Goal: Obtain resource: Obtain resource

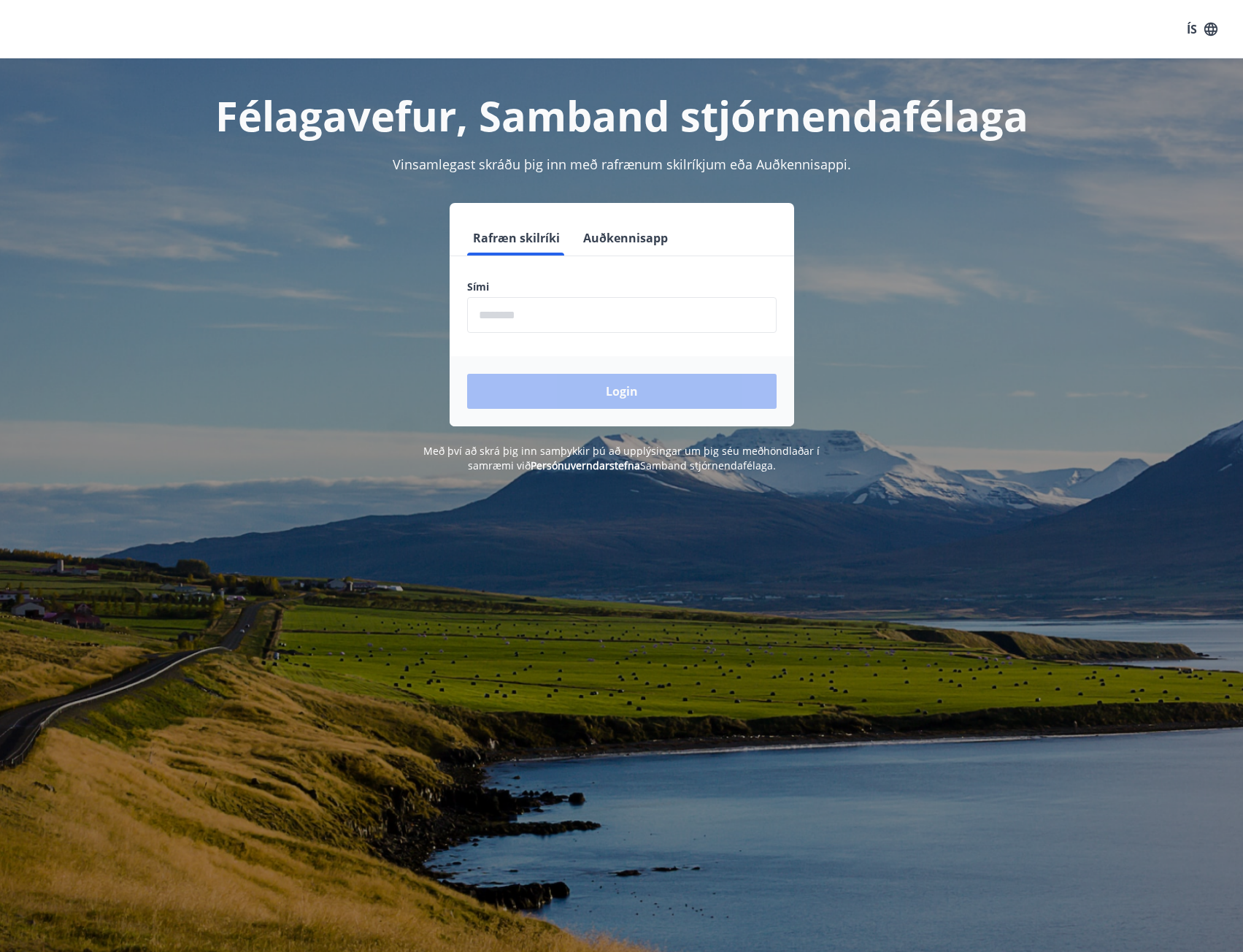
click at [530, 316] on input "phone" at bounding box center [622, 315] width 309 height 36
type input "********"
click at [710, 387] on button "Login" at bounding box center [622, 391] width 309 height 35
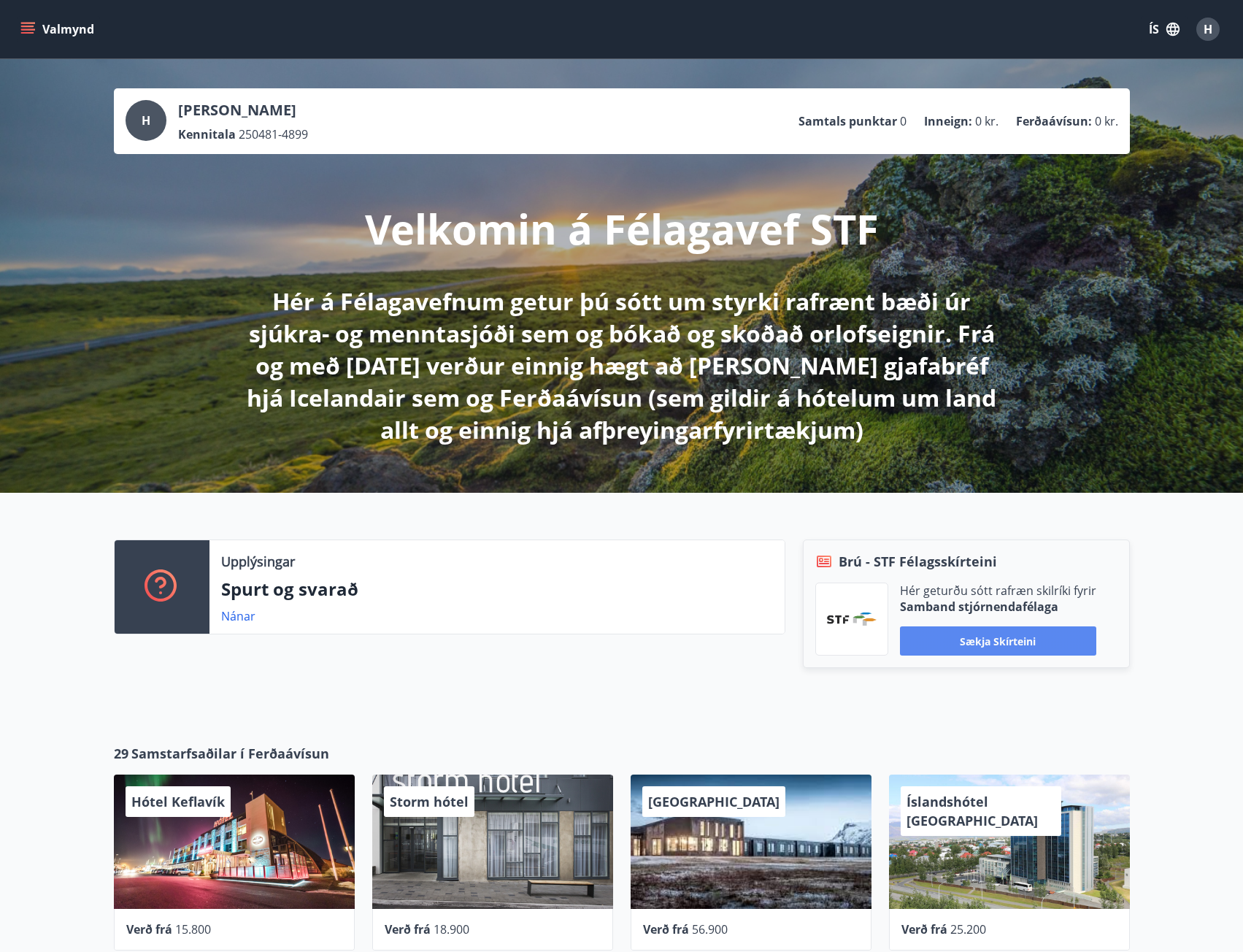
click at [974, 638] on button "Sækja skírteini" at bounding box center [998, 640] width 196 height 29
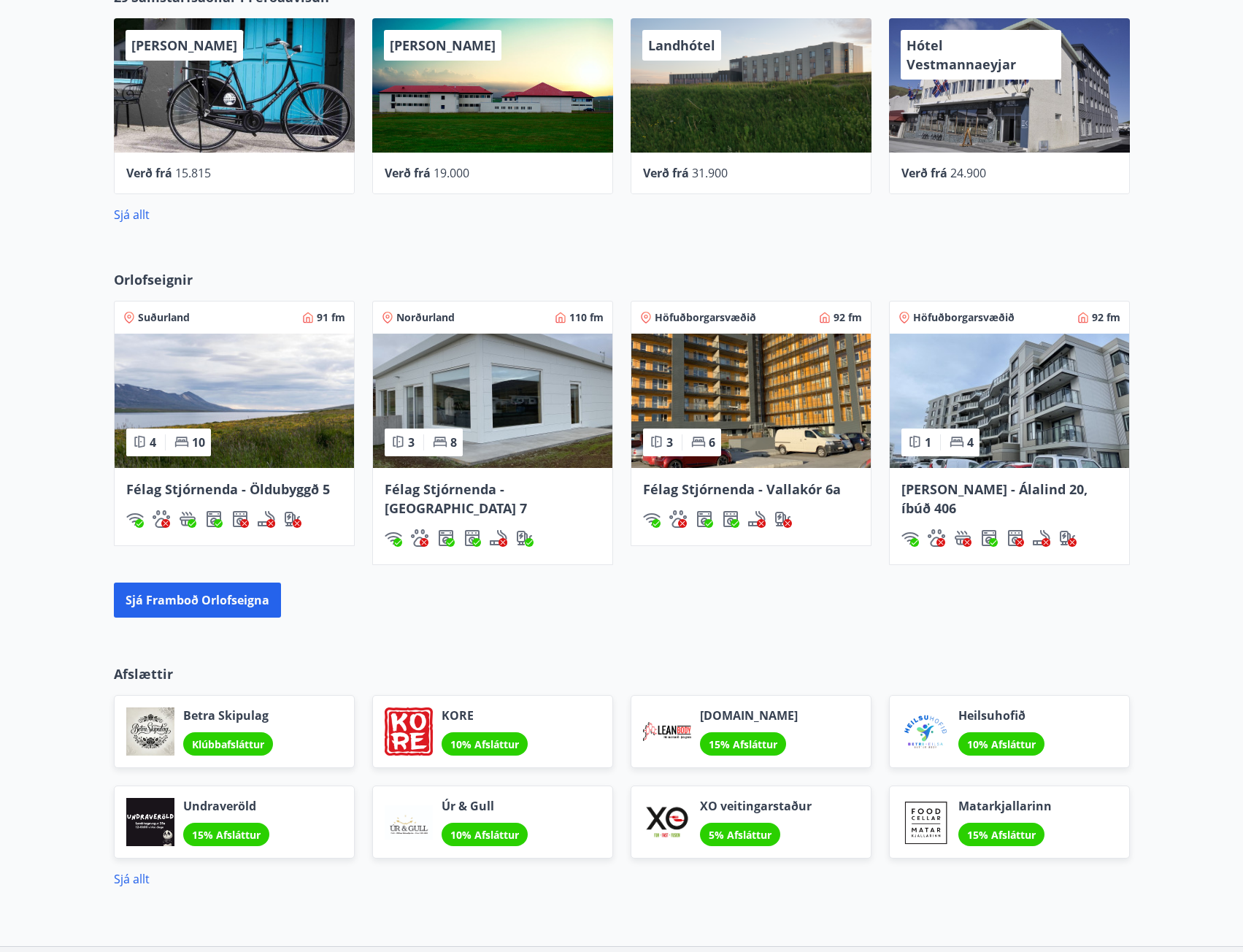
scroll to position [854, 0]
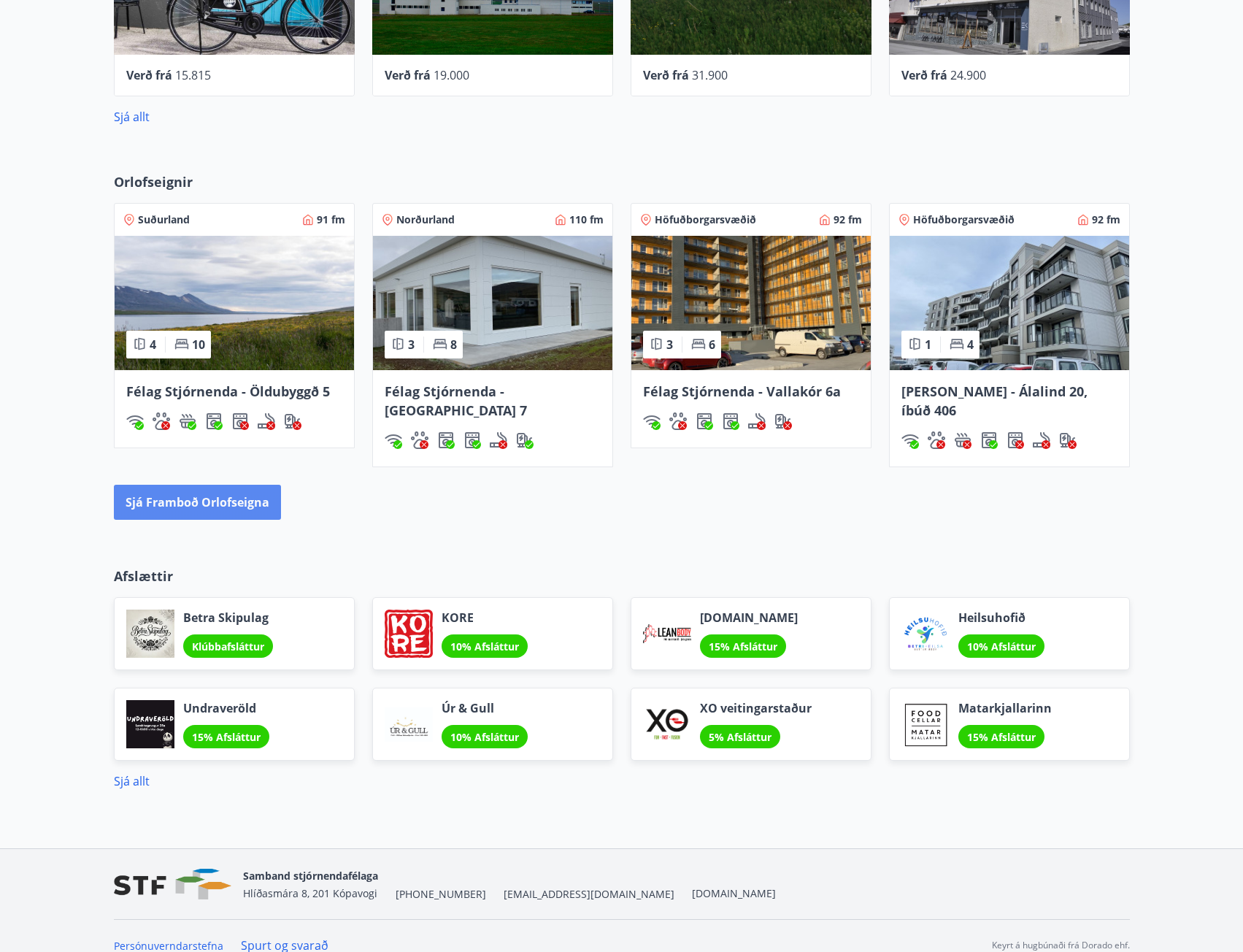
click at [235, 485] on button "Sjá framboð orlofseigna" at bounding box center [197, 502] width 167 height 35
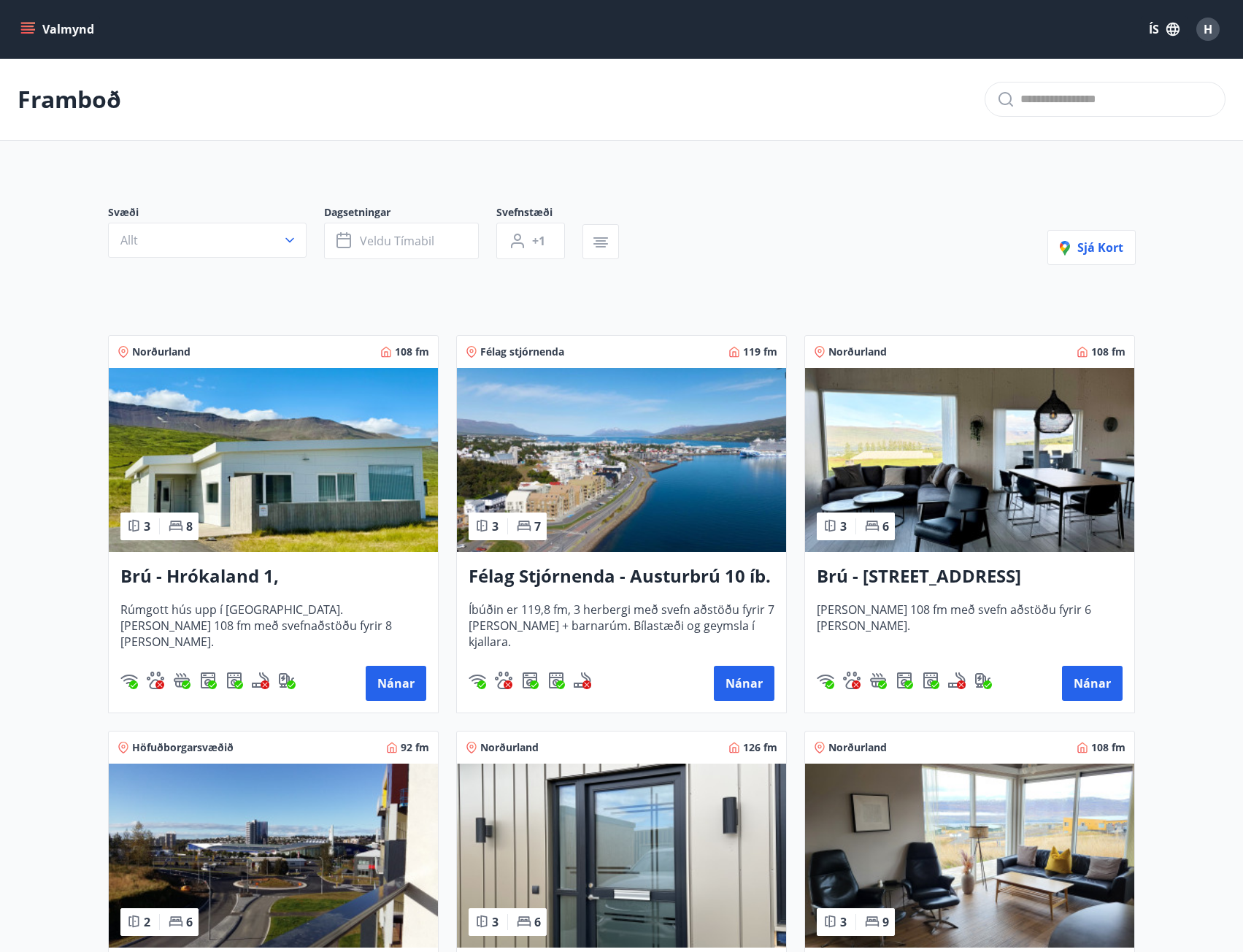
click at [30, 28] on icon "menu" at bounding box center [27, 29] width 14 height 14
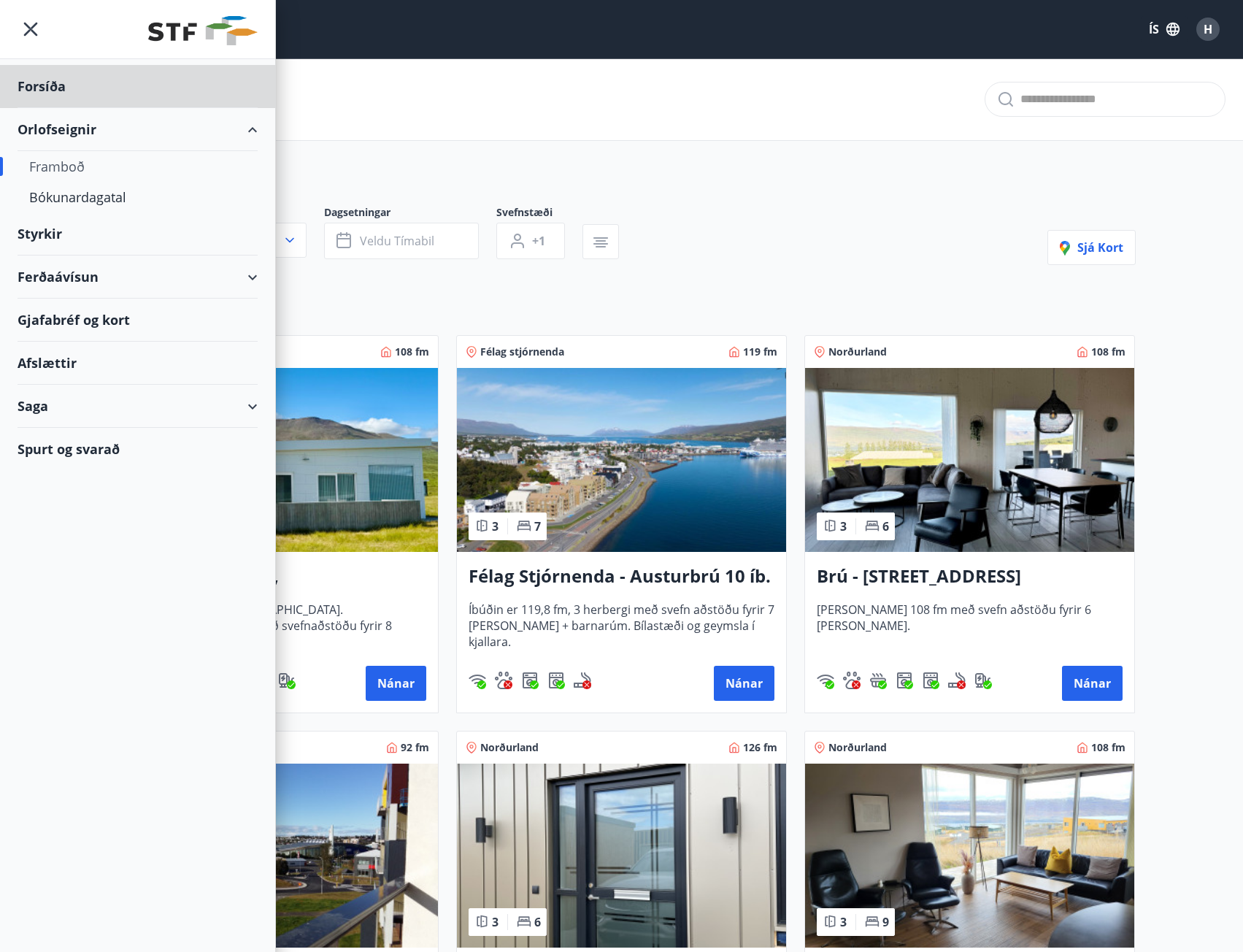
click at [53, 108] on div "Styrkir" at bounding box center [137, 86] width 240 height 43
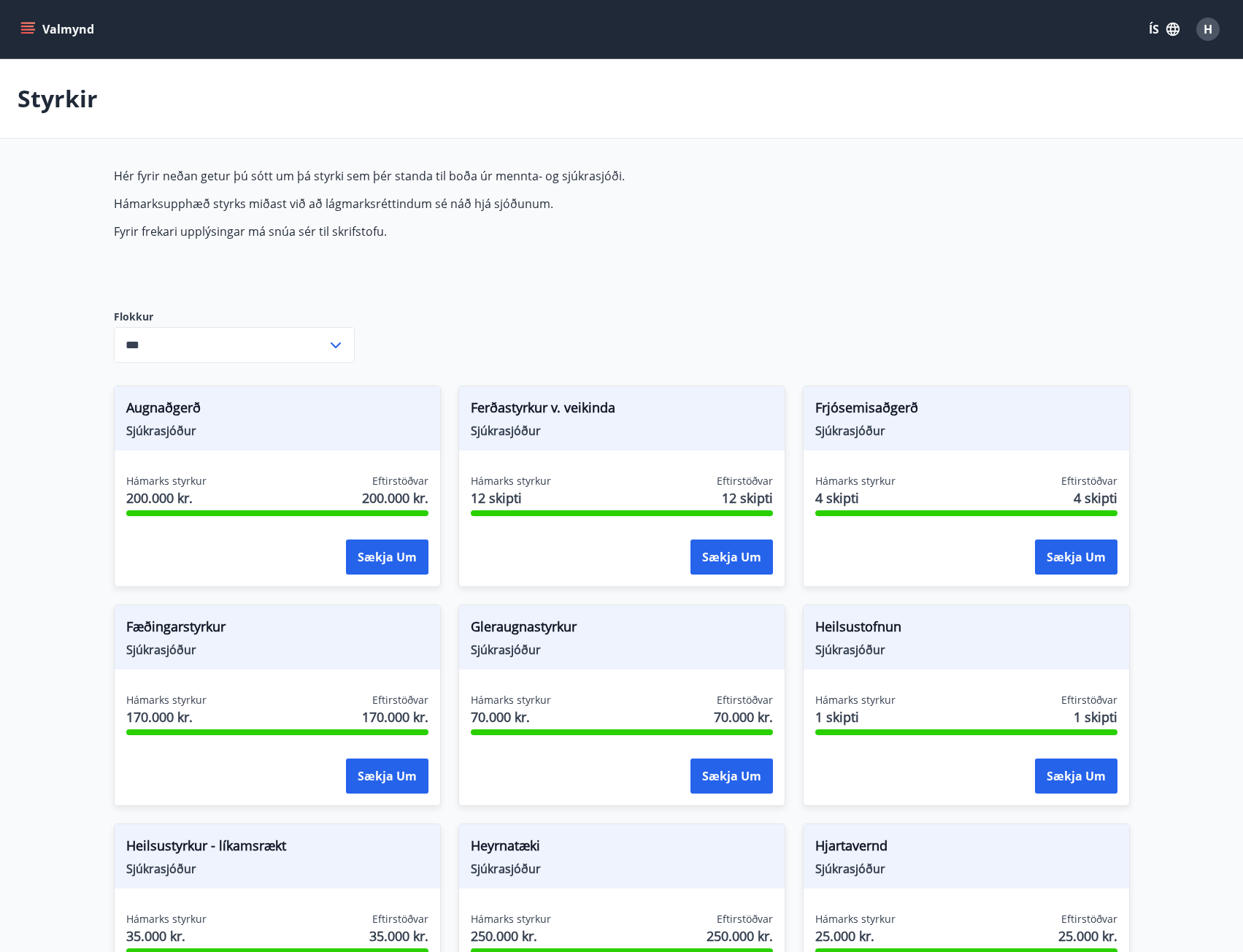
type input "***"
click at [256, 339] on input "***" at bounding box center [220, 345] width 213 height 36
click at [331, 349] on icon at bounding box center [336, 345] width 17 height 17
drag, startPoint x: 408, startPoint y: 245, endPoint x: 68, endPoint y: 148, distance: 353.6
click at [68, 148] on main "Styrkir Hér fyrir neðan getur þú sótt um þá styrki sem þér standa til boða úr m…" at bounding box center [621, 879] width 1243 height 1639
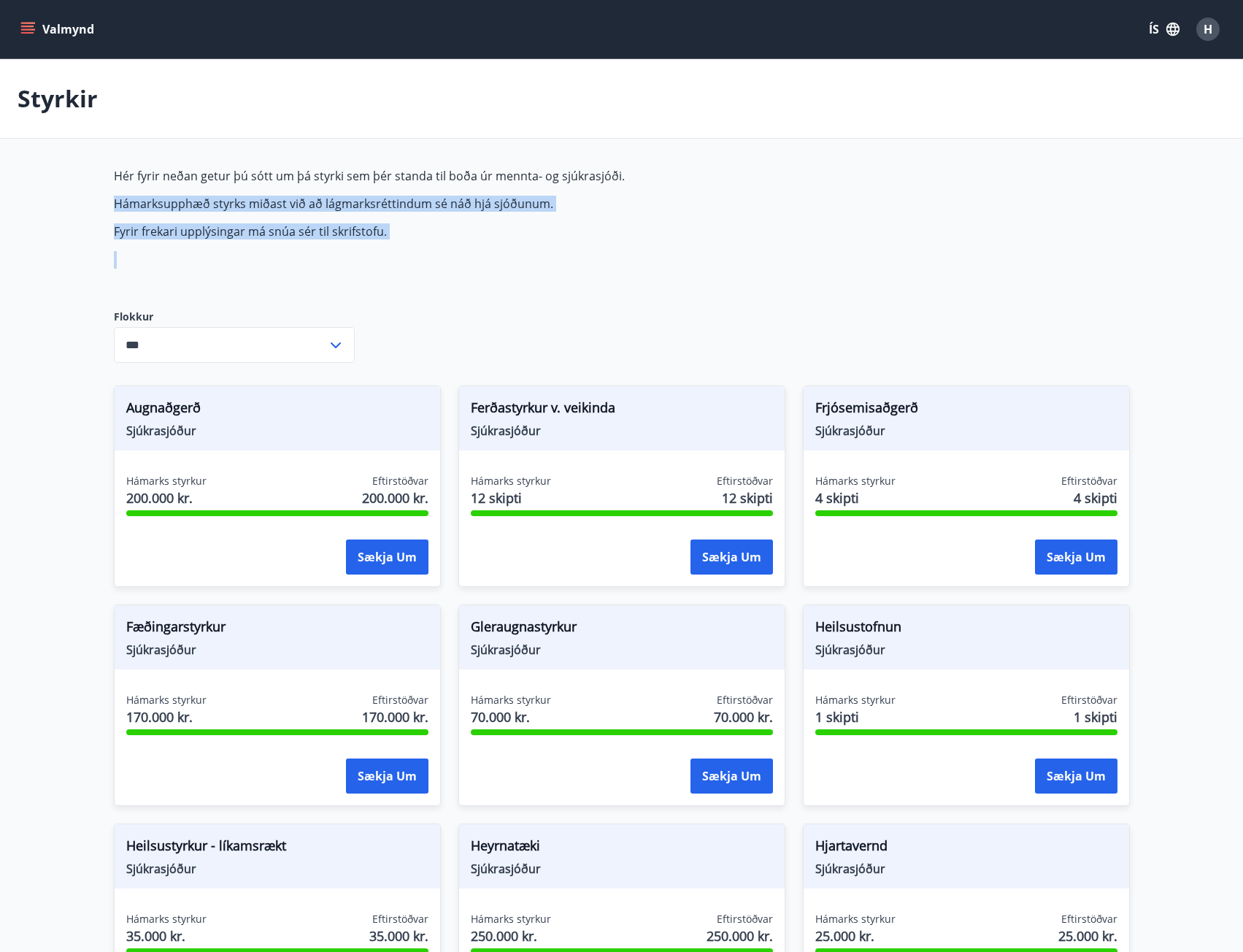
drag, startPoint x: 467, startPoint y: 276, endPoint x: 103, endPoint y: 183, distance: 375.7
click at [103, 186] on div "Hér fyrir neðan getur þú sótt um þá styrki sem þér standa til boða úr mennta- o…" at bounding box center [622, 934] width 1051 height 1531
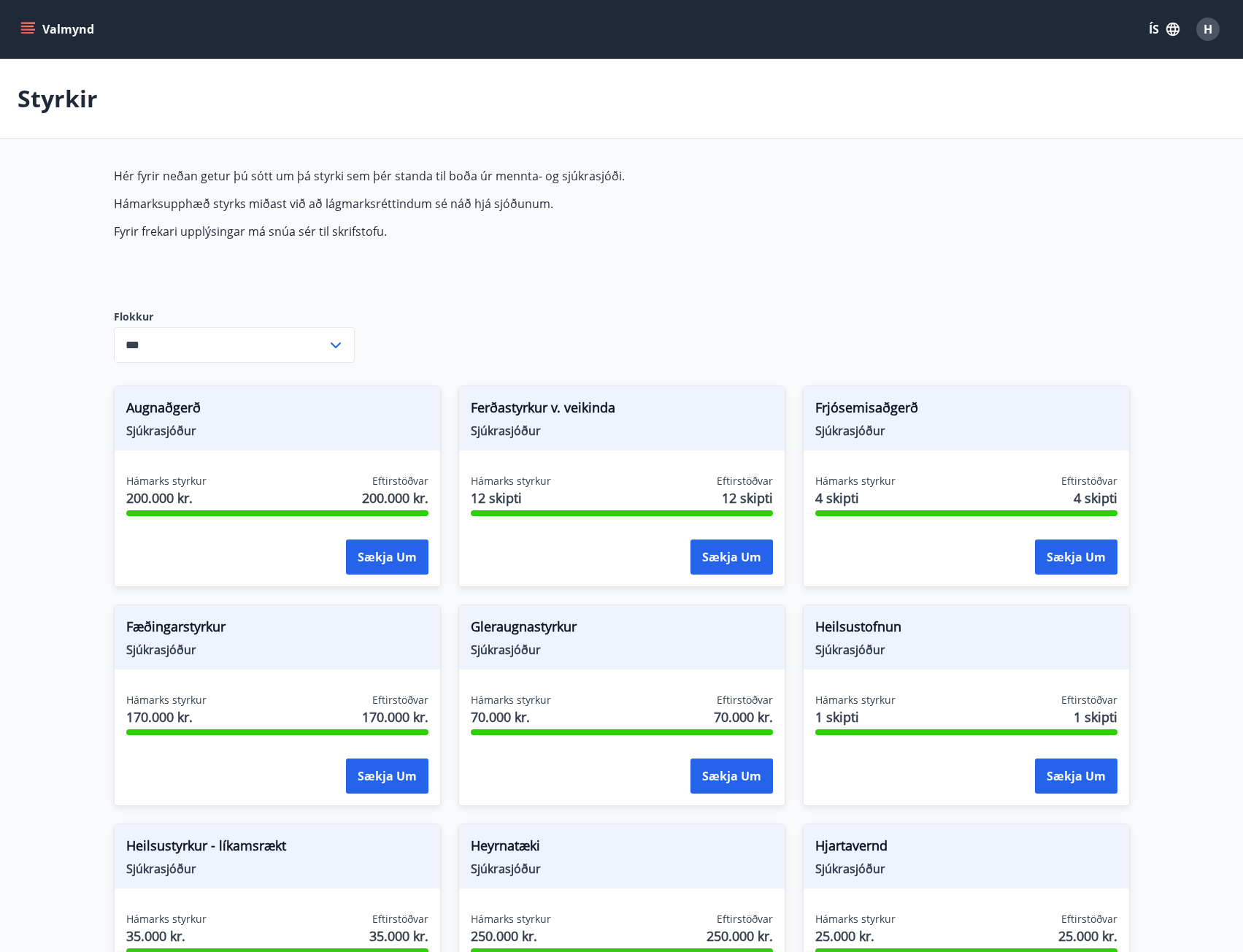
click at [123, 167] on main "Styrkir Hér fyrir neðan getur þú sótt um þá styrki sem þér standa til boða úr m…" at bounding box center [621, 879] width 1243 height 1639
drag, startPoint x: 117, startPoint y: 183, endPoint x: 148, endPoint y: 225, distance: 52.2
click at [148, 225] on span "Hér fyrir neðan getur þú sótt um þá styrki sem þér standa til boða úr mennta- o…" at bounding box center [458, 204] width 689 height 71
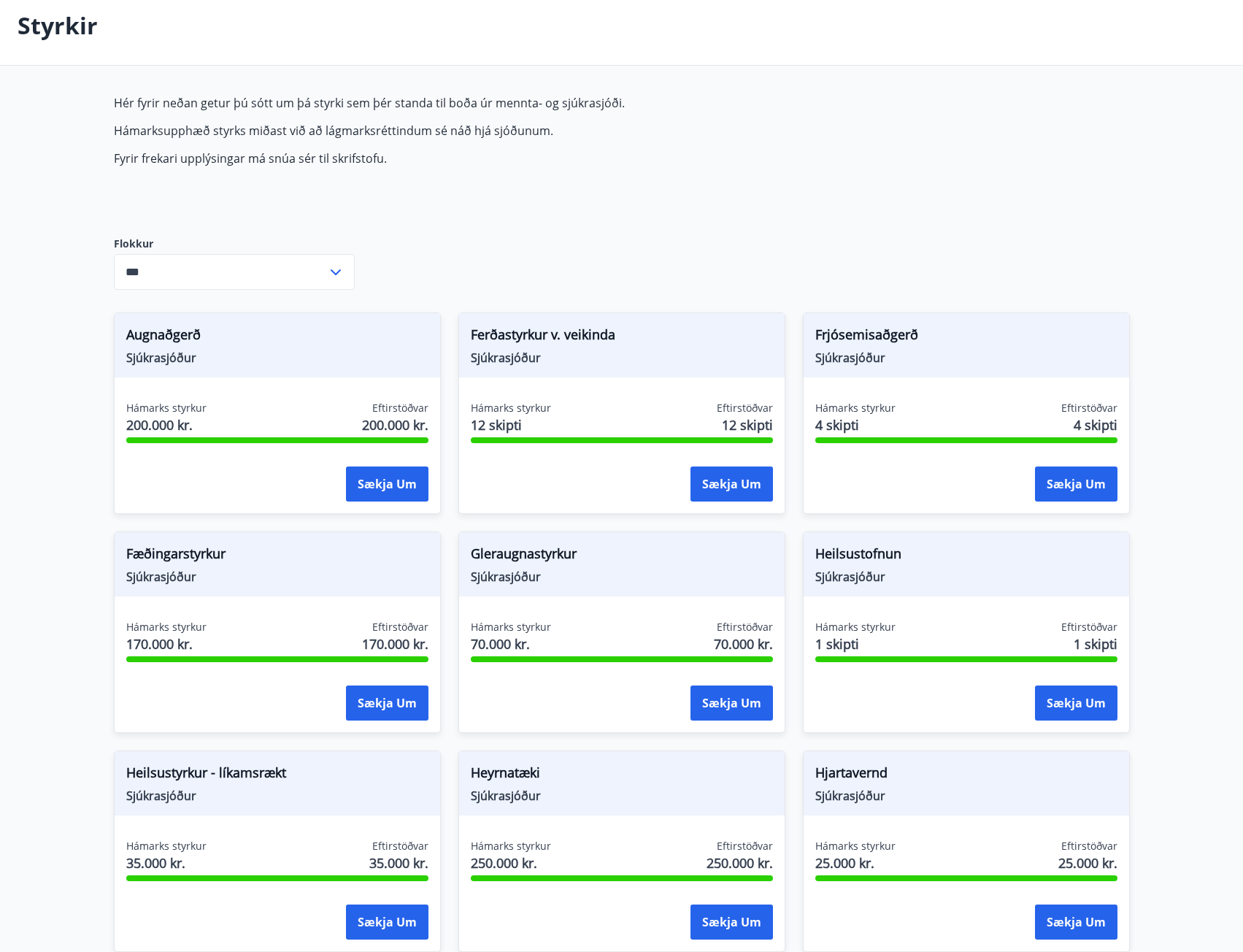
click at [641, 221] on div "Hér fyrir neðan getur þú sótt um þá styrki sem þér standa til boða úr mennta- o…" at bounding box center [622, 860] width 1016 height 1531
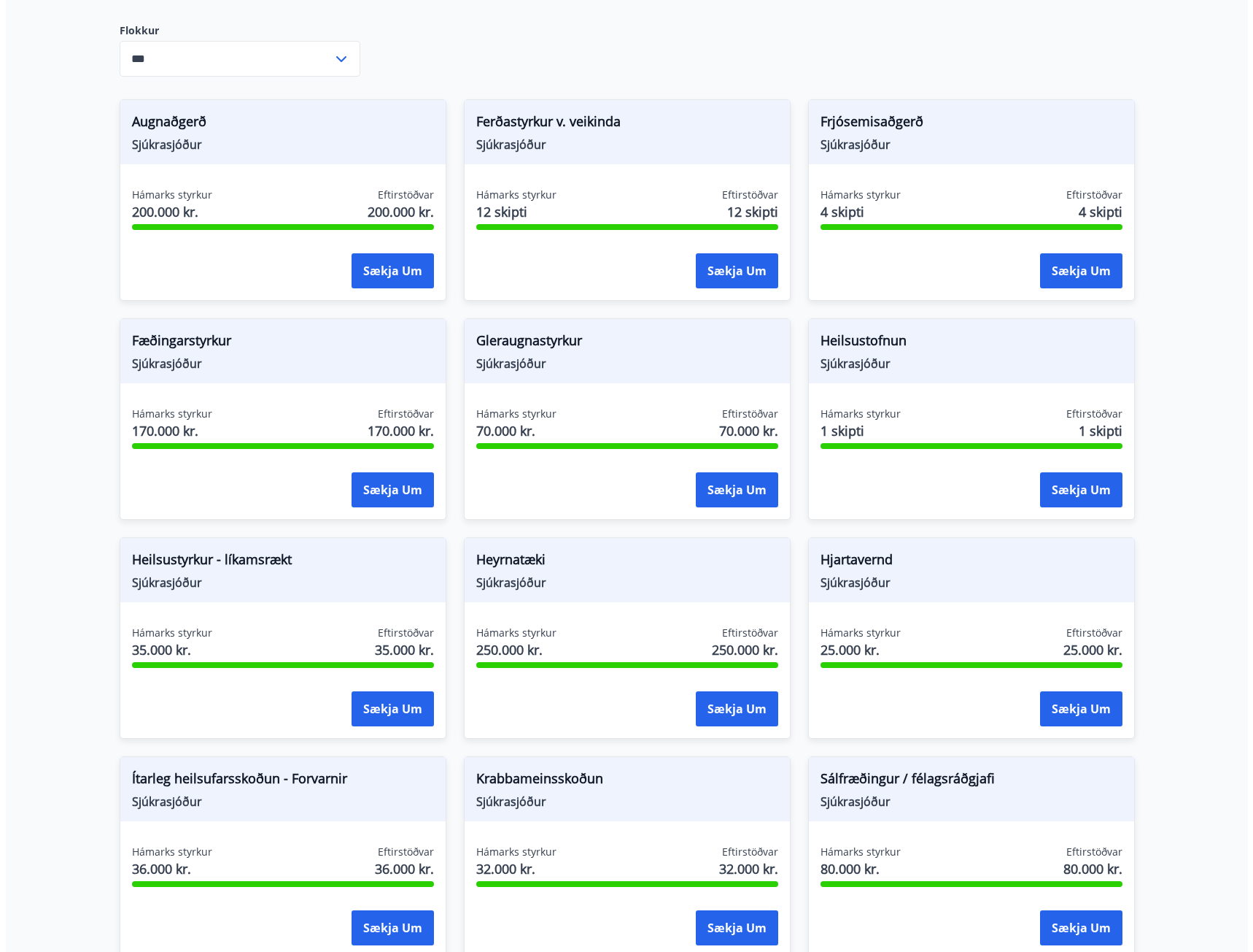
scroll to position [213, 0]
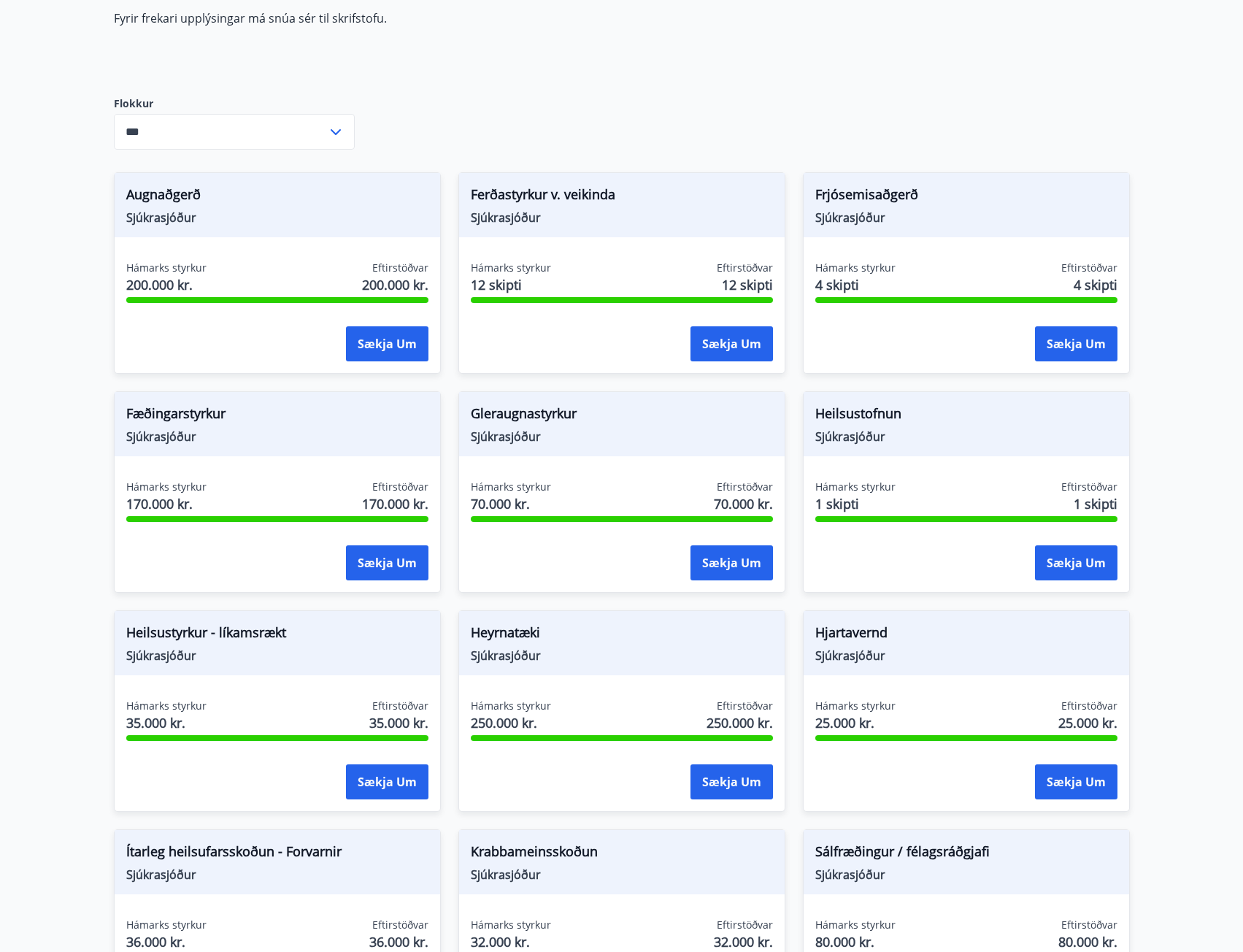
click at [508, 443] on span "Sjúkrasjóður" at bounding box center [621, 436] width 302 height 16
click at [579, 500] on div "Hámarks styrkur 70.000 kr. Eftirstöðvar 70.000 kr." at bounding box center [621, 498] width 302 height 37
click at [724, 565] on button "Sækja um" at bounding box center [731, 563] width 82 height 35
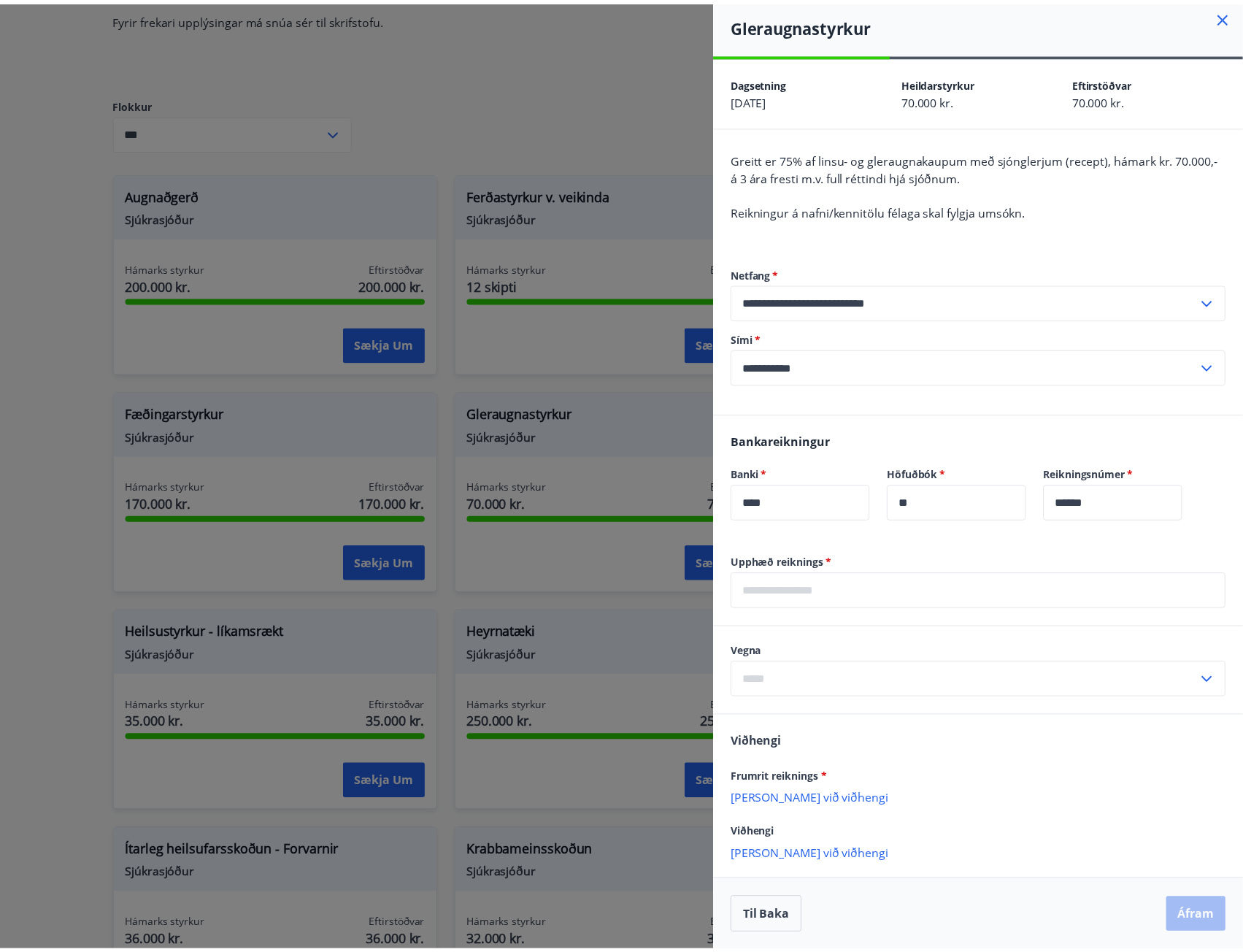
scroll to position [5, 0]
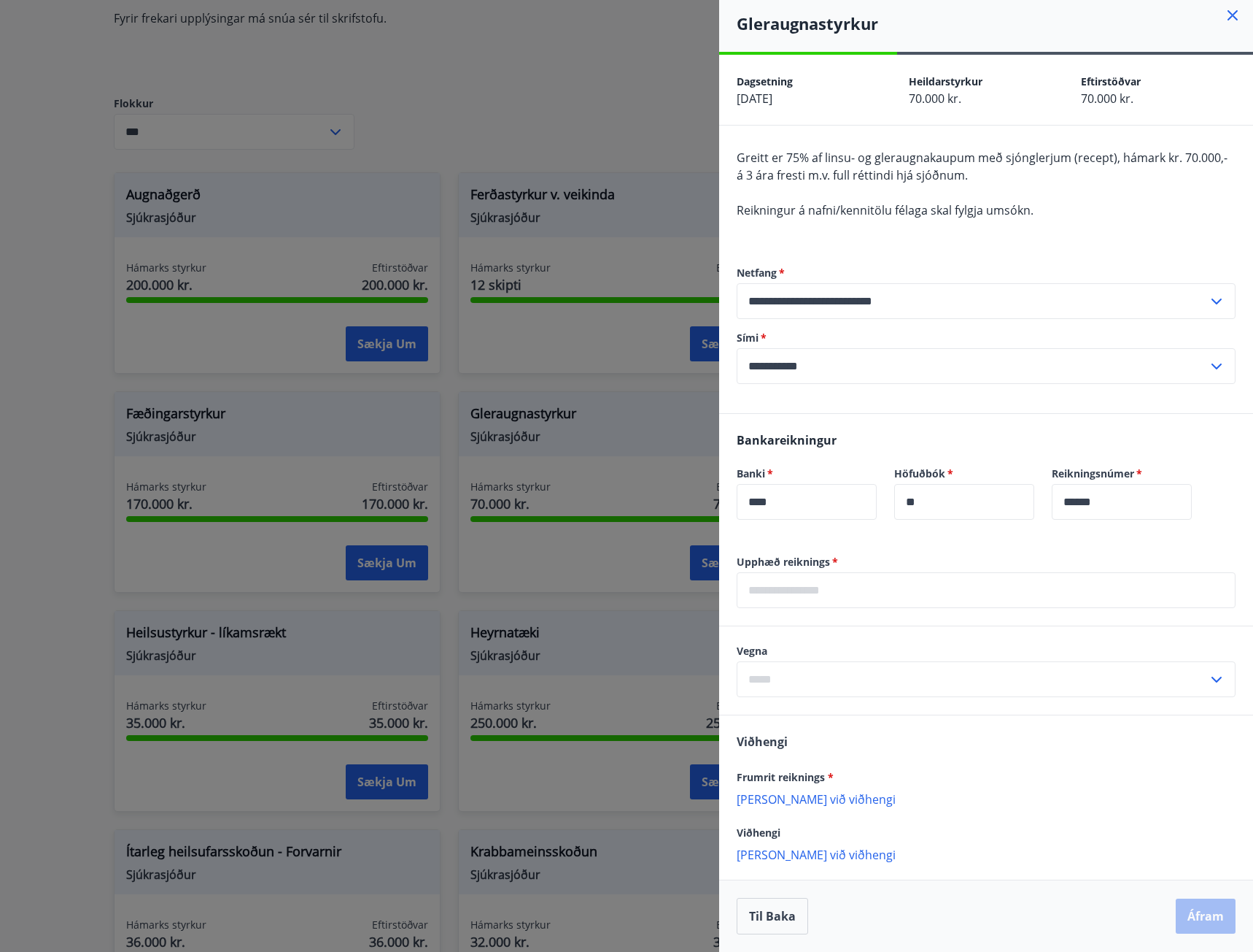
click at [1228, 19] on icon at bounding box center [1233, 15] width 11 height 11
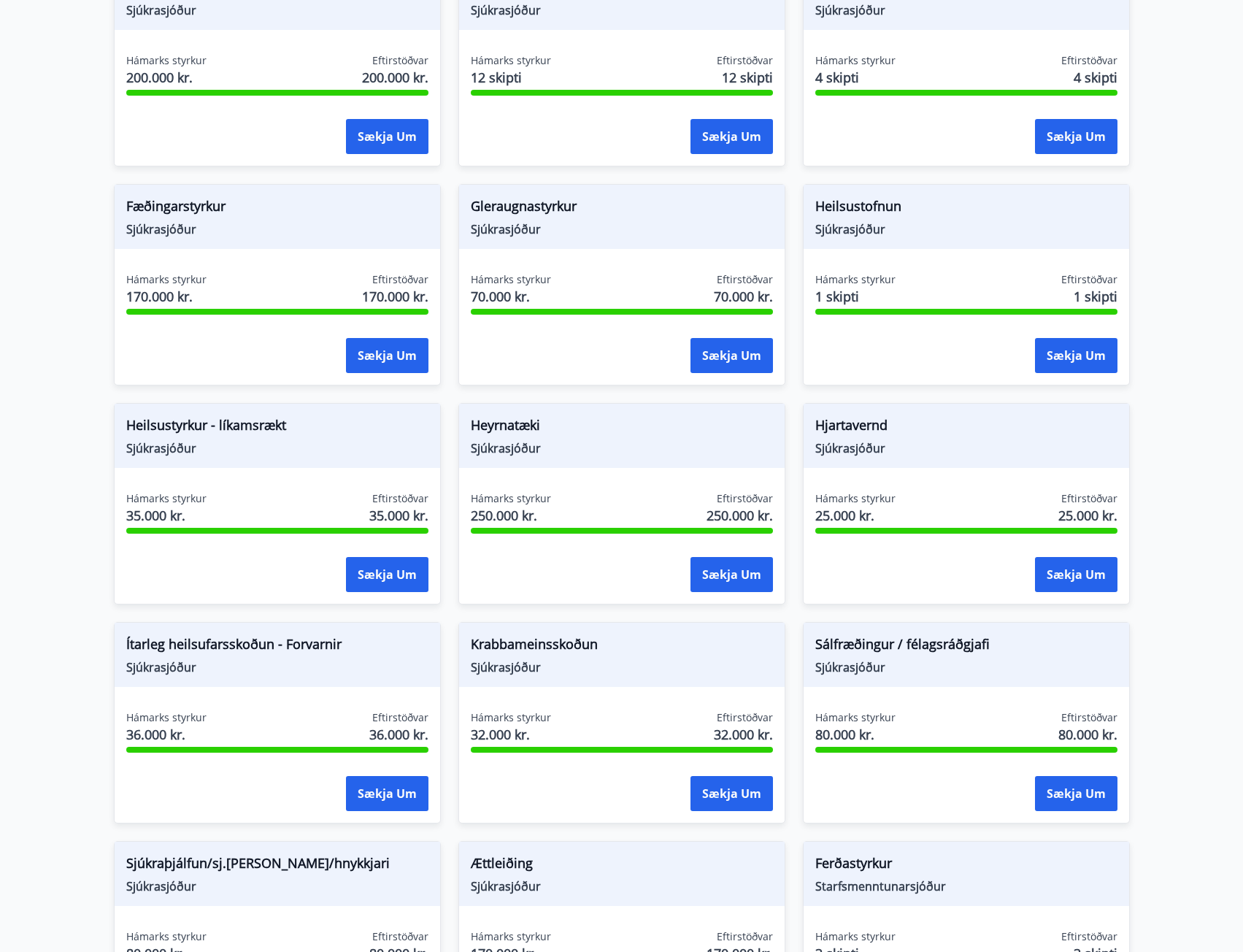
scroll to position [68, 0]
